Goal: Information Seeking & Learning: Learn about a topic

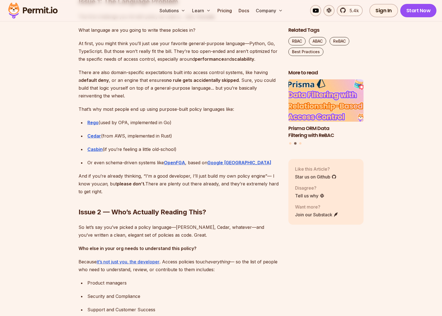
scroll to position [890, 0]
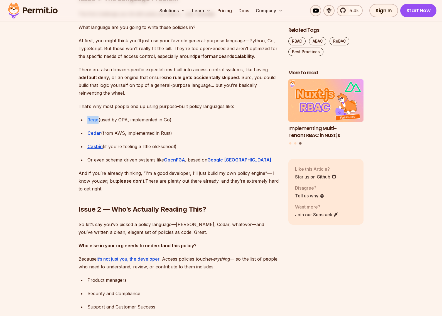
drag, startPoint x: 85, startPoint y: 118, endPoint x: 97, endPoint y: 117, distance: 12.0
click at [97, 117] on ul "Rego (used by OPA, implemented in Go) Cedar (from AWS, implemented in Rust) Cas…" at bounding box center [178, 140] width 201 height 48
copy strong "Rego"
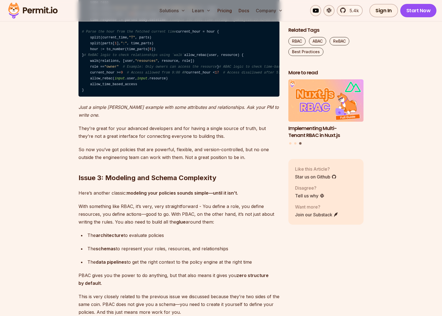
scroll to position [1474, 0]
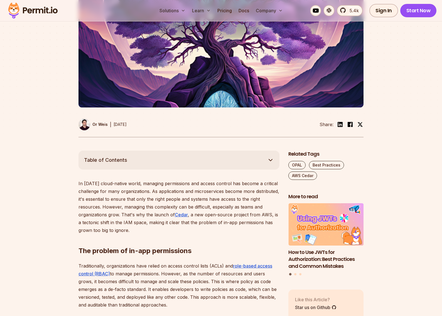
scroll to position [250, 0]
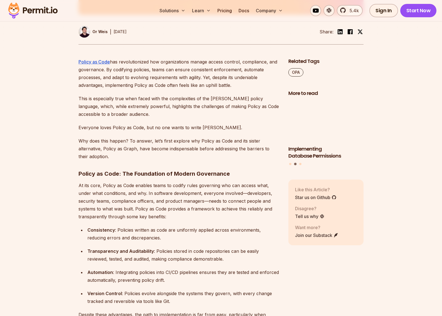
scroll to position [223, 0]
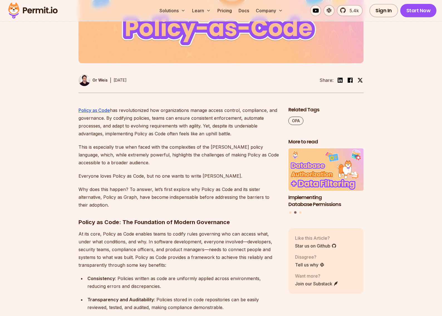
drag, startPoint x: 92, startPoint y: 108, endPoint x: 127, endPoint y: 108, distance: 34.8
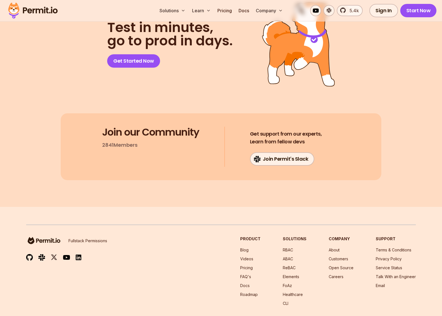
scroll to position [2262, 0]
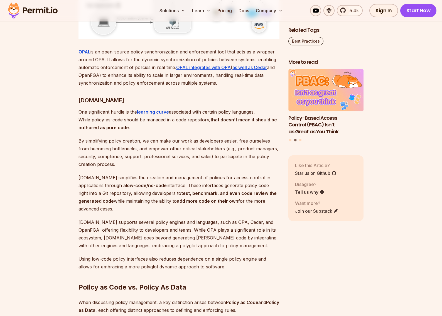
scroll to position [1585, 0]
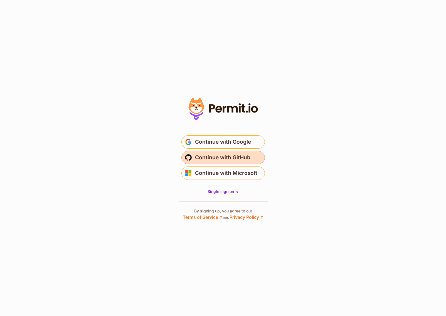
click at [230, 155] on span "Continue with GitHub" at bounding box center [222, 157] width 55 height 9
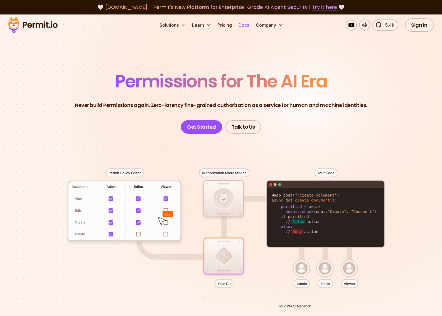
click at [243, 24] on link "Docs" at bounding box center [243, 24] width 15 height 11
click at [228, 22] on link "Pricing" at bounding box center [224, 24] width 19 height 11
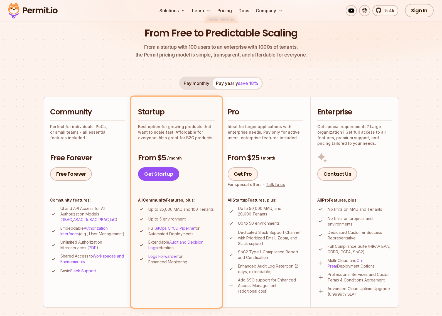
scroll to position [56, 0]
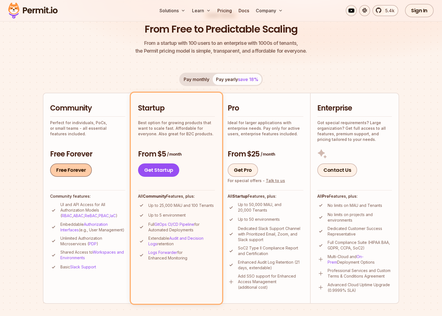
click at [74, 169] on link "Free Forever" at bounding box center [71, 169] width 42 height 13
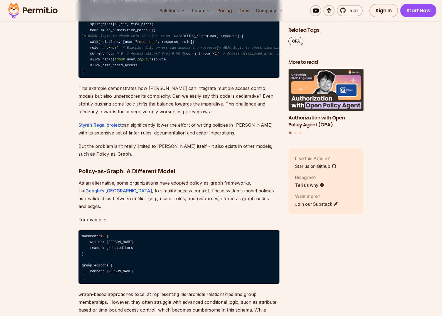
scroll to position [1113, 0]
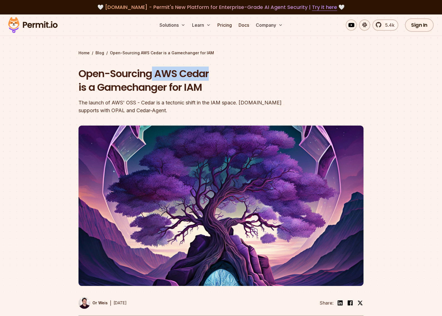
drag, startPoint x: 154, startPoint y: 72, endPoint x: 215, endPoint y: 72, distance: 60.6
click at [215, 72] on h1 "Open-Sourcing AWS Cedar is a Gamechanger for IAM" at bounding box center [185, 81] width 214 height 28
